Goal: Task Accomplishment & Management: Use online tool/utility

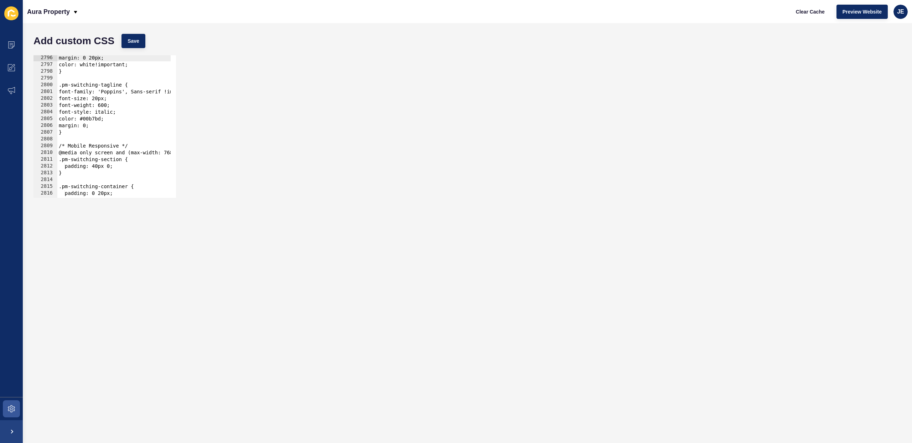
scroll to position [10358, 0]
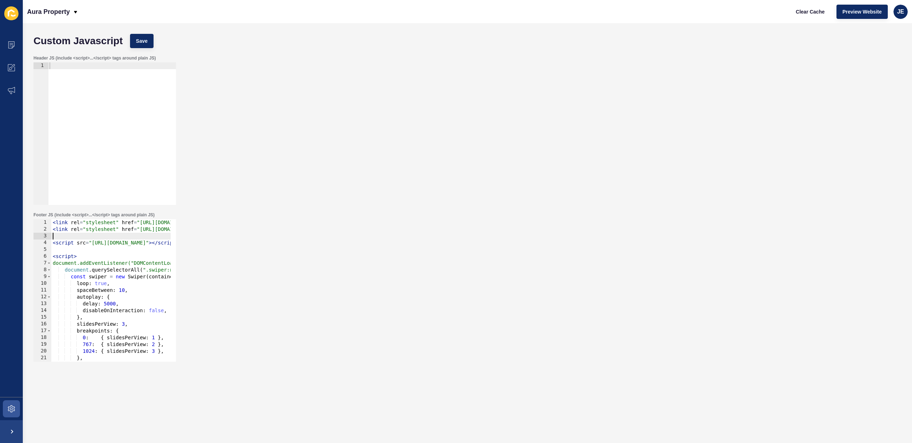
drag, startPoint x: 89, startPoint y: 237, endPoint x: 89, endPoint y: 240, distance: 3.6
click at [89, 238] on div "< link rel = "stylesheet" href = "[URL][DOMAIN_NAME]" /> < link rel = "styleshe…" at bounding box center [290, 294] width 479 height 151
click at [89, 241] on div "< link rel = "stylesheet" href = "[URL][DOMAIN_NAME]" /> < link rel = "styleshe…" at bounding box center [290, 294] width 479 height 151
type textarea "}); </script>"
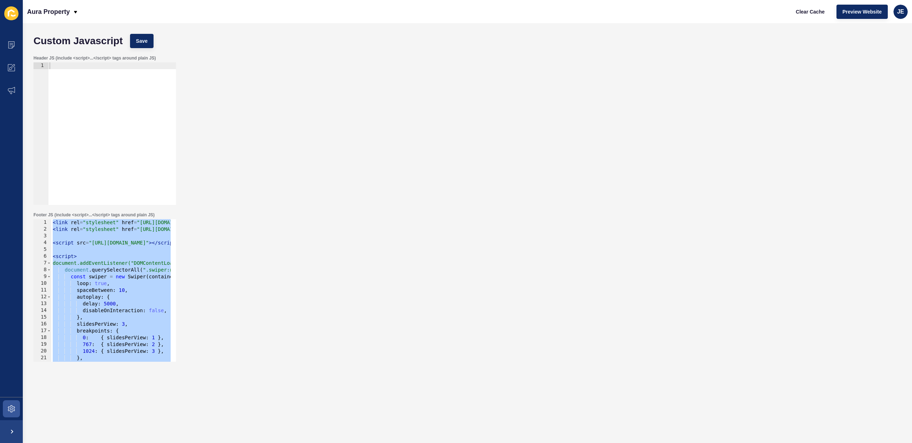
click at [488, 156] on div "Header JS (include <script>...</script> tags around plain JS) 1 ההההההההההההההה…" at bounding box center [467, 130] width 875 height 157
